Goal: Information Seeking & Learning: Learn about a topic

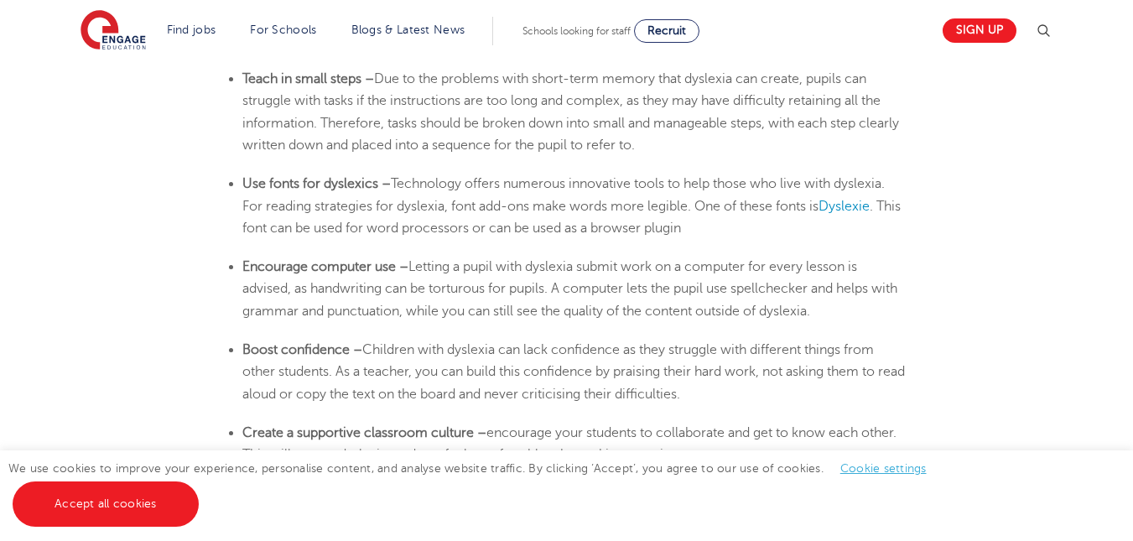
scroll to position [2852, 0]
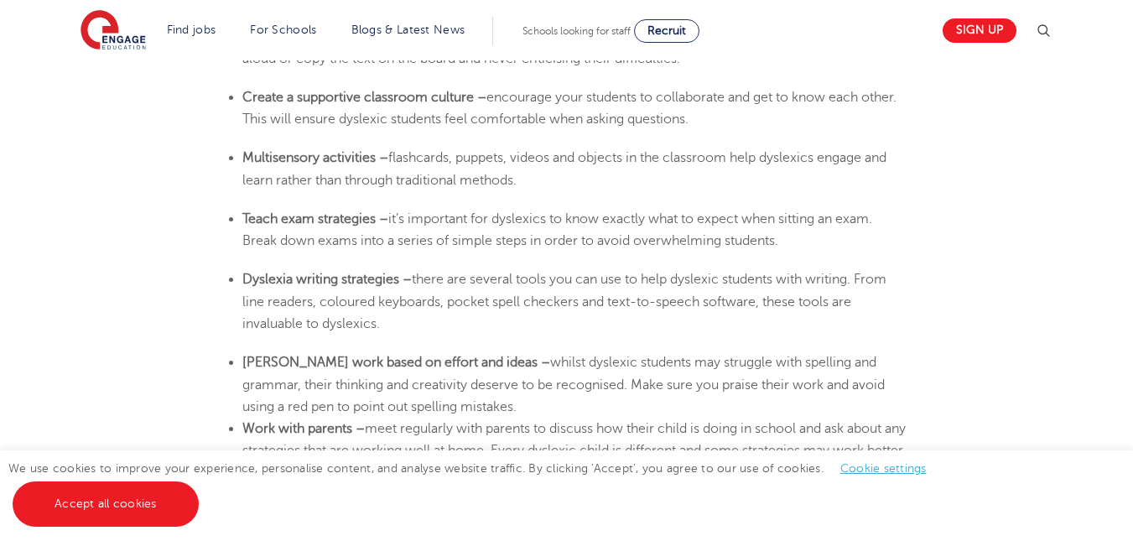
scroll to position [3187, 0]
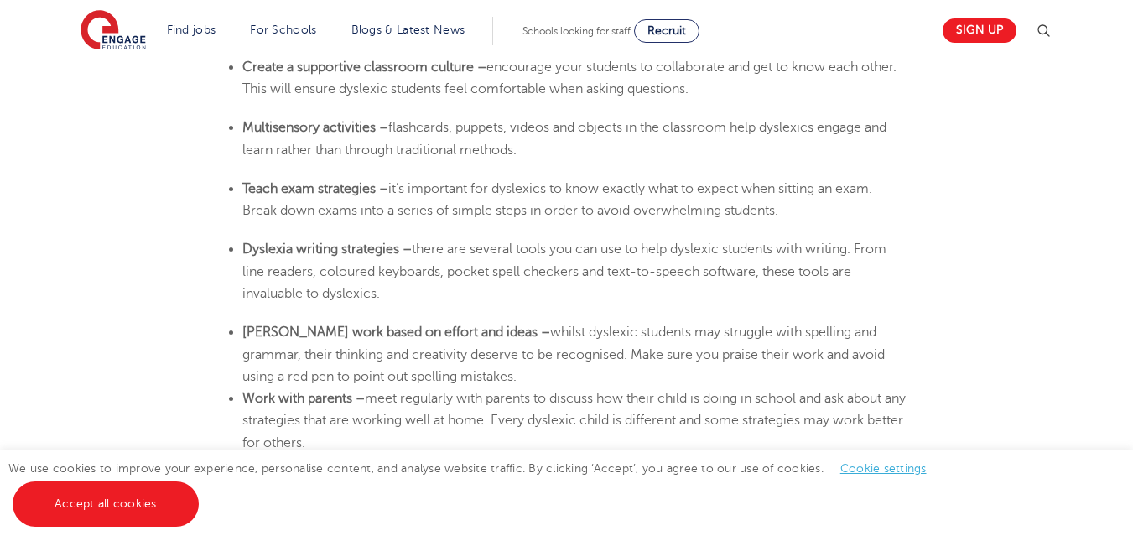
drag, startPoint x: 486, startPoint y: 163, endPoint x: 547, endPoint y: 153, distance: 62.0
click at [547, 153] on li "Multisensory activities – flashcards, puppets, videos and objects in the classr…" at bounding box center [574, 139] width 665 height 44
copy span "flashcards, puppets, videos and objects in the classroom help dyslexics engage …"
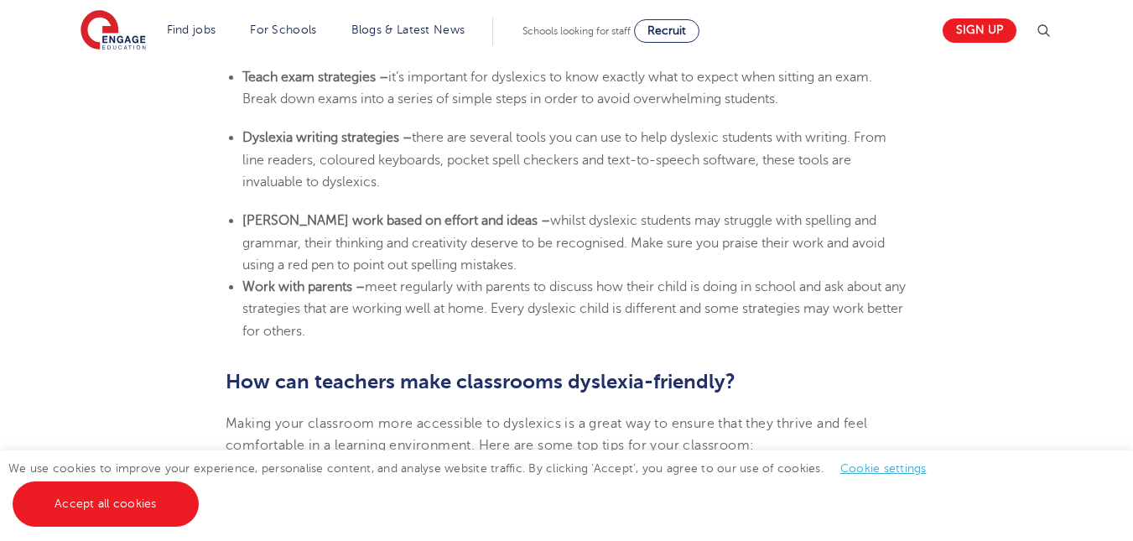
scroll to position [3271, 0]
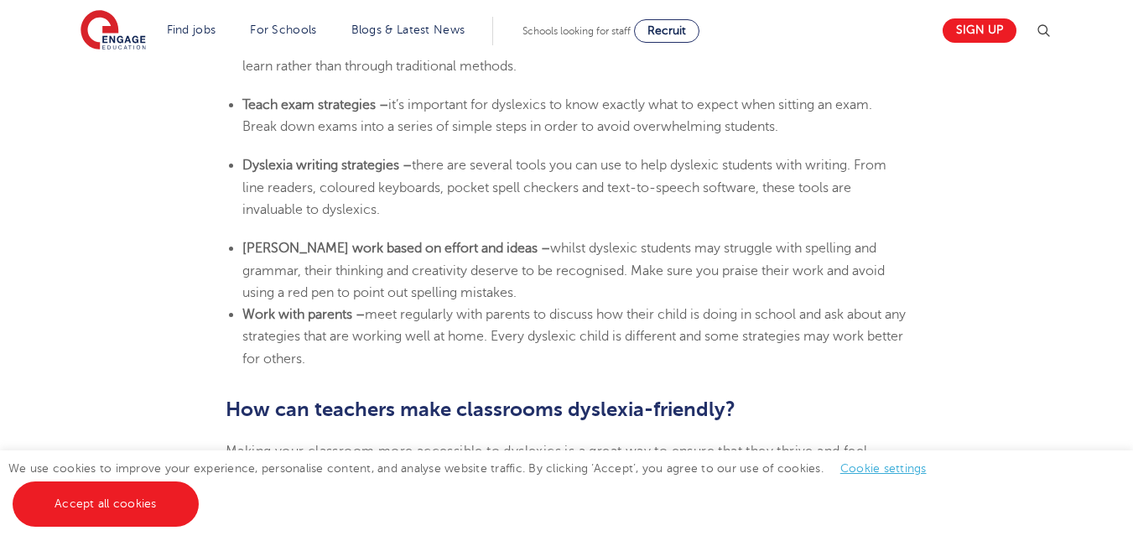
drag, startPoint x: 242, startPoint y: 167, endPoint x: 398, endPoint y: 207, distance: 161.1
click at [398, 207] on li "[MEDICAL_DATA] writing strategies – there are several tools you can use to help…" at bounding box center [574, 187] width 665 height 66
copy li "[MEDICAL_DATA] writing strategies – there are several tools you can use to help…"
click at [560, 356] on li "Work with parents – meet regularly with parents to discuss how their child is d…" at bounding box center [574, 337] width 665 height 66
click at [510, 366] on li "Work with parents – meet regularly with parents to discuss how their child is d…" at bounding box center [574, 337] width 665 height 66
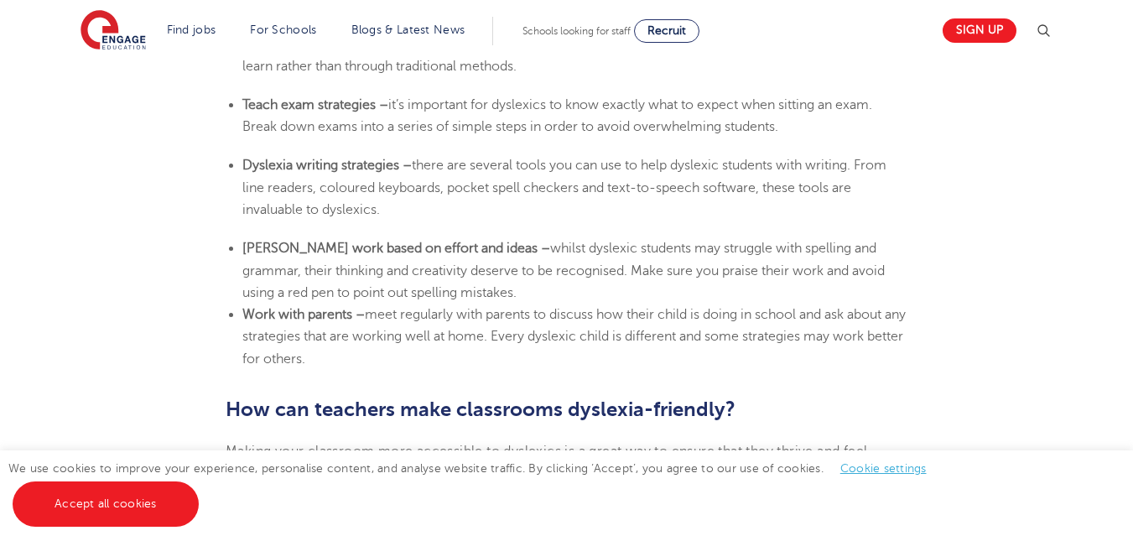
drag, startPoint x: 440, startPoint y: 294, endPoint x: 244, endPoint y: 250, distance: 201.2
click at [244, 250] on li "[PERSON_NAME] work based on effort and ideas – whilst dyslexic students may str…" at bounding box center [574, 270] width 665 height 66
copy li "[PERSON_NAME] work based on effort and ideas – whilst dyslexic students may str…"
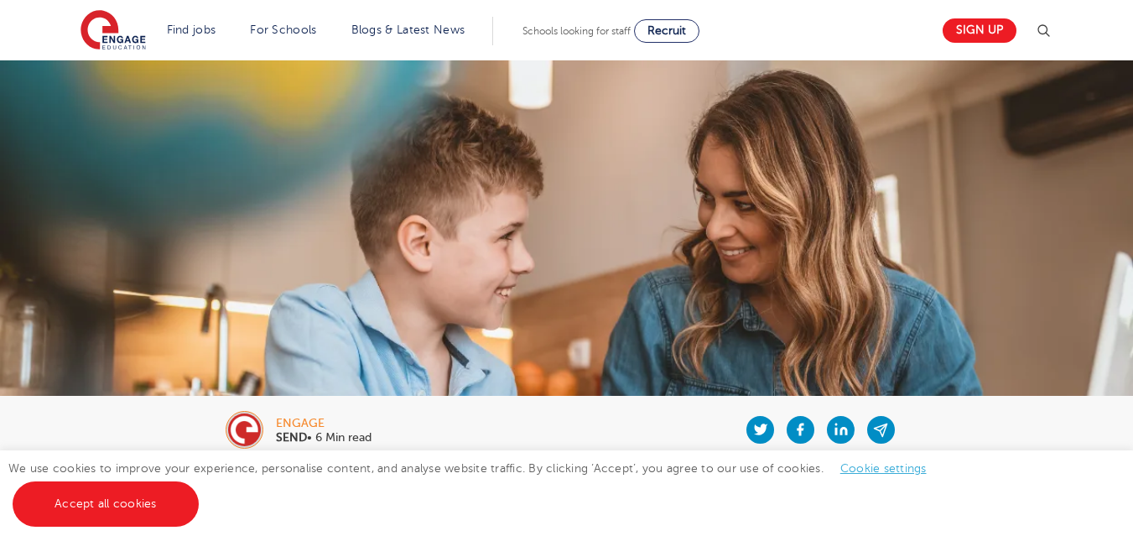
scroll to position [284, 0]
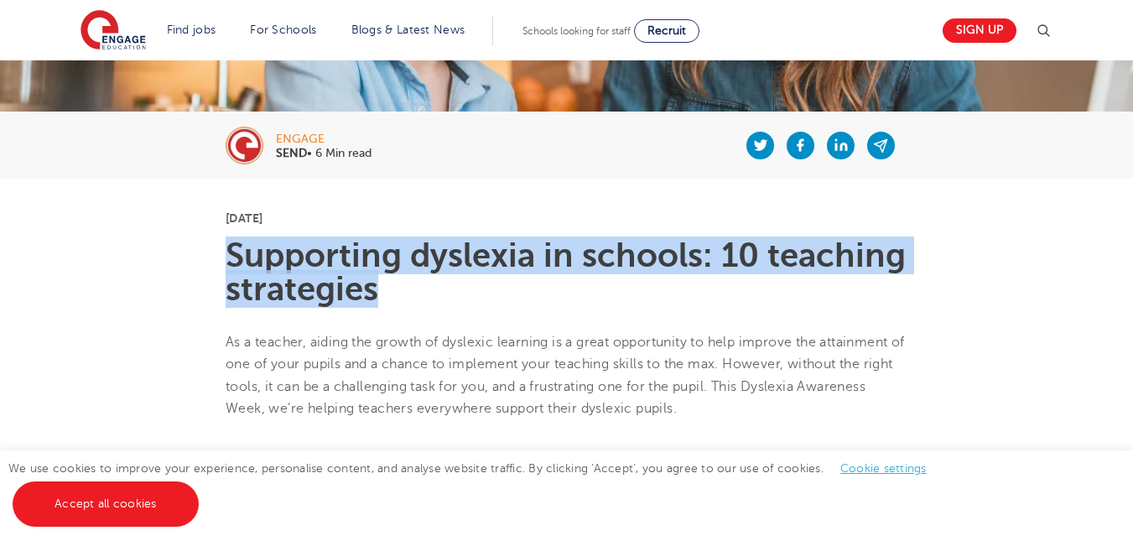
drag, startPoint x: 388, startPoint y: 283, endPoint x: 237, endPoint y: 256, distance: 153.3
click at [233, 253] on h1 "Supporting dyslexia in schools: 10 teaching strategies" at bounding box center [567, 272] width 682 height 67
copy h1 "Supporting dyslexia in schools: 10 teaching strategies"
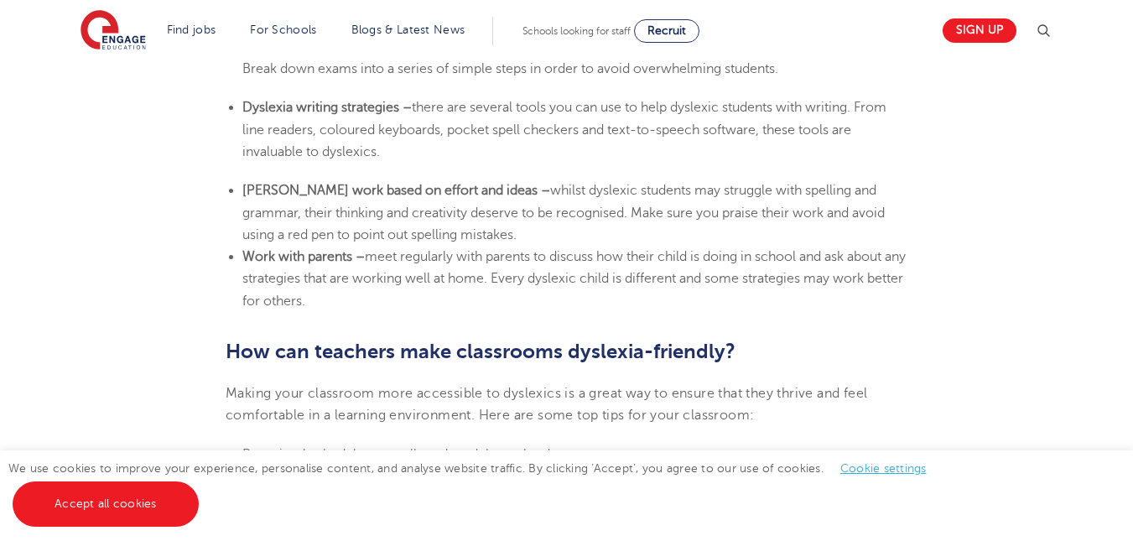
scroll to position [3639, 0]
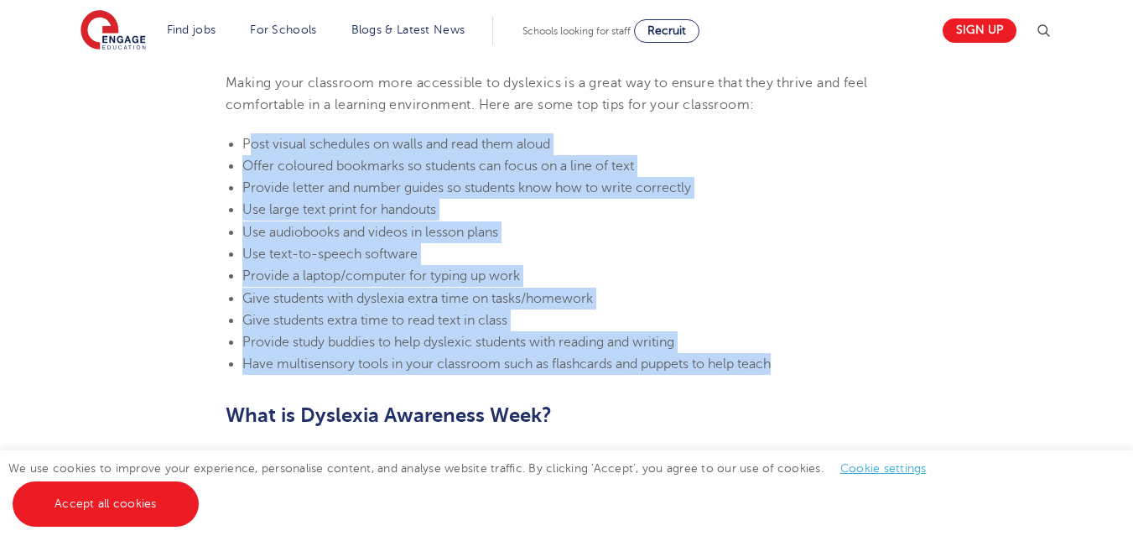
drag, startPoint x: 249, startPoint y: 144, endPoint x: 762, endPoint y: 355, distance: 554.8
click at [788, 361] on ul "Post visual schedules on walls and read them aloud Offer coloured bookmarks so …" at bounding box center [567, 254] width 682 height 242
copy ul "ost visual schedules on walls and read them aloud Offer coloured bookmarks so s…"
